Goal: Transaction & Acquisition: Obtain resource

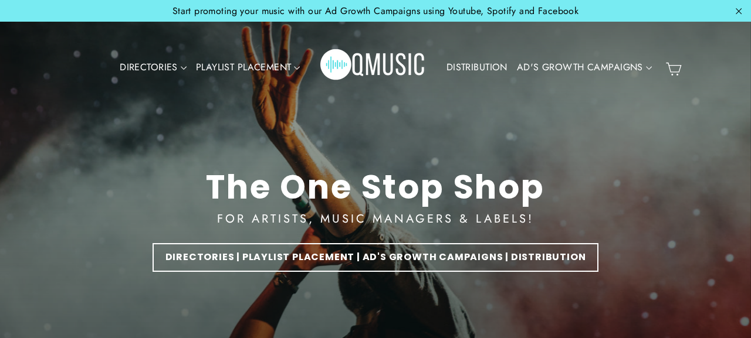
click at [376, 153] on div "The One Stop Shop FOR ARTISTS, MUSIC MANAGERS & LABELS! DIRECTORIES | PLAYLIST …" at bounding box center [375, 220] width 704 height 440
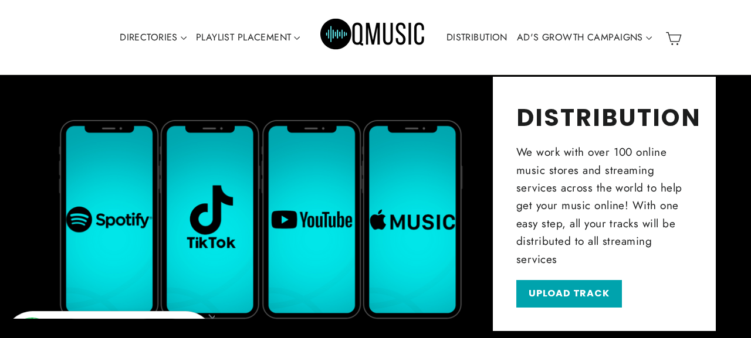
scroll to position [1476, 0]
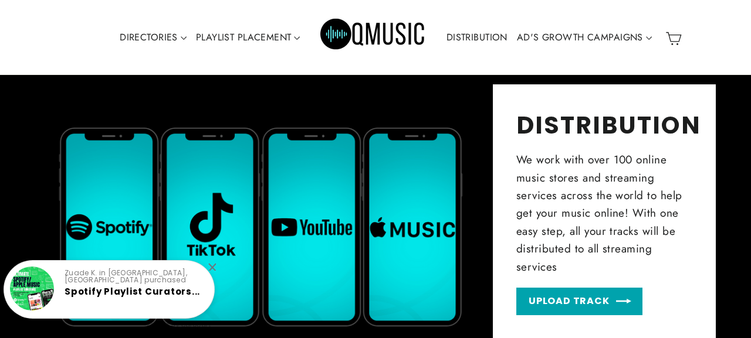
click at [556, 310] on link "UPLOAD TRACK" at bounding box center [579, 302] width 126 height 28
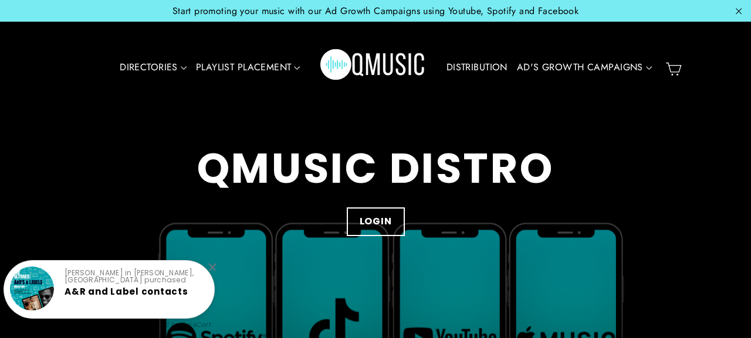
click at [362, 62] on img "Primary" at bounding box center [373, 67] width 106 height 53
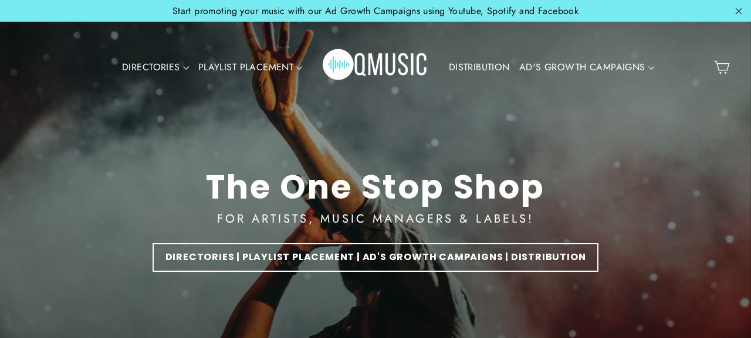
click at [476, 66] on link "DISTRIBUTION" at bounding box center [479, 67] width 70 height 27
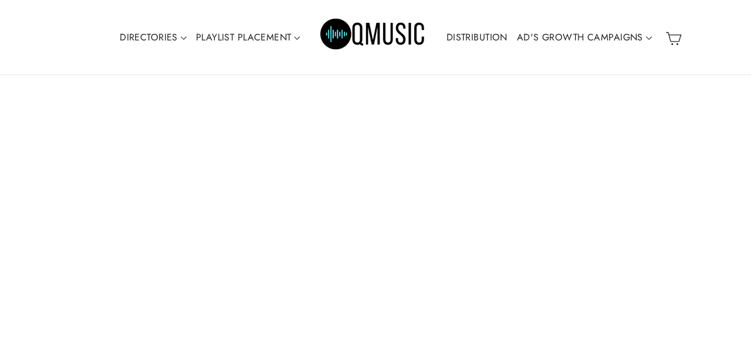
scroll to position [389, 0]
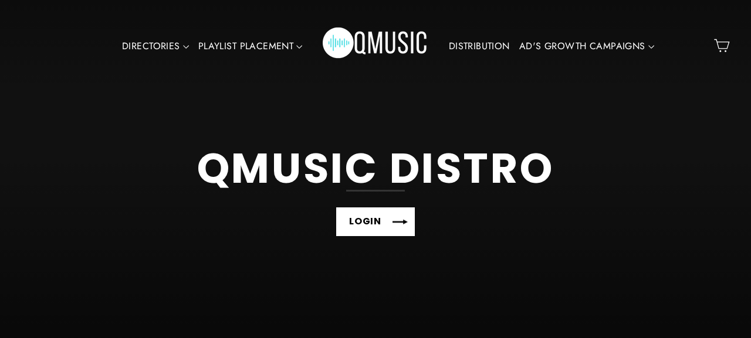
click at [368, 232] on link "LOGIN" at bounding box center [375, 222] width 79 height 29
